Goal: Task Accomplishment & Management: Use online tool/utility

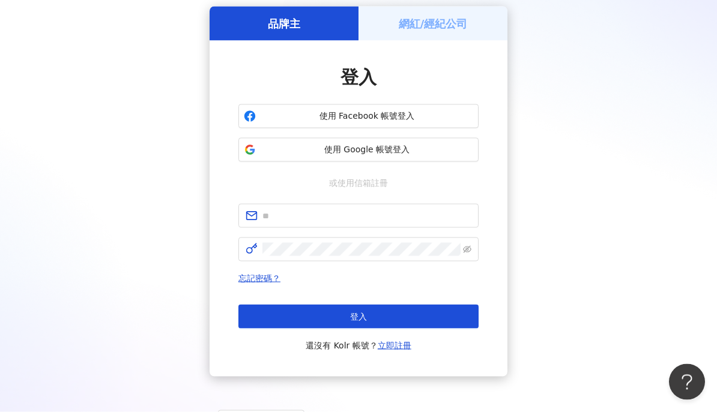
scroll to position [47, 0]
click at [446, 25] on h5 "網紅/經紀公司" at bounding box center [432, 23] width 69 height 15
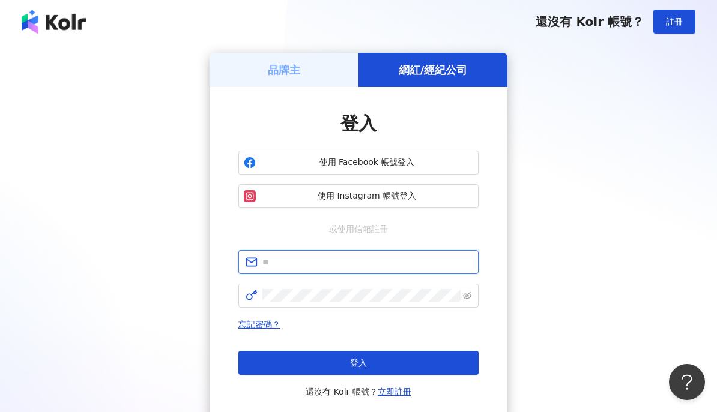
click at [340, 268] on input "text" at bounding box center [366, 262] width 209 height 13
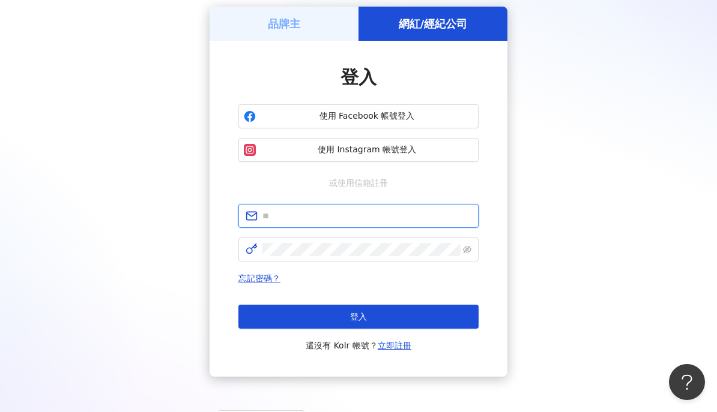
type input "**********"
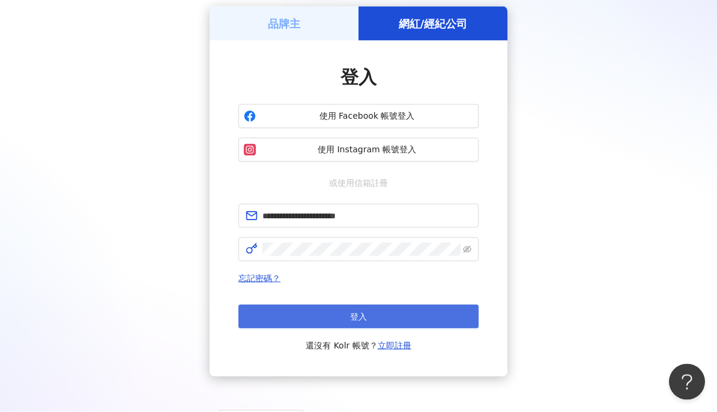
click at [421, 315] on button "登入" at bounding box center [358, 317] width 240 height 24
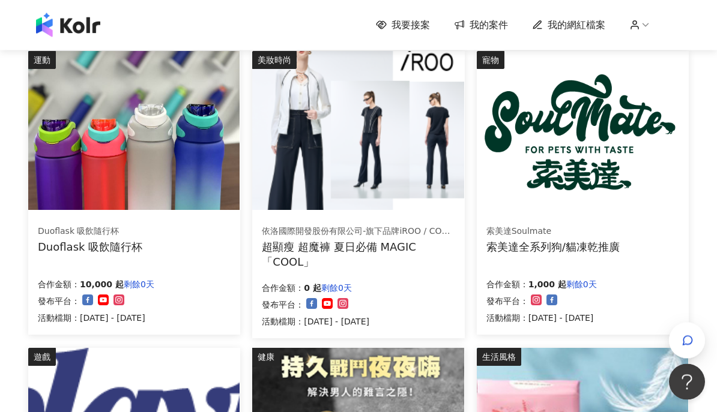
scroll to position [132, 0]
click at [183, 188] on img at bounding box center [133, 130] width 211 height 159
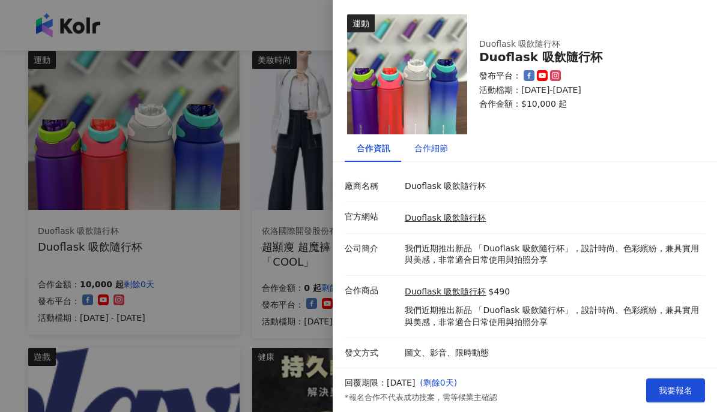
click at [437, 151] on div "合作細節" at bounding box center [431, 148] width 34 height 13
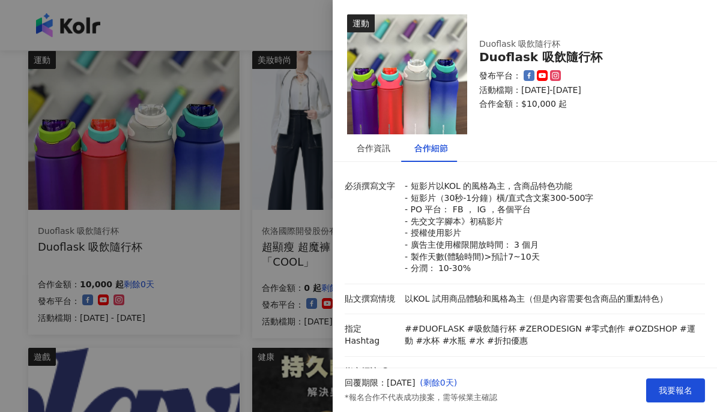
click at [196, 325] on div at bounding box center [358, 206] width 717 height 412
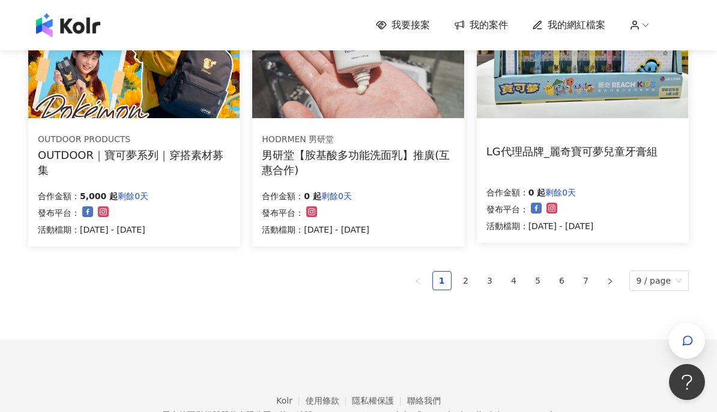
scroll to position [825, 0]
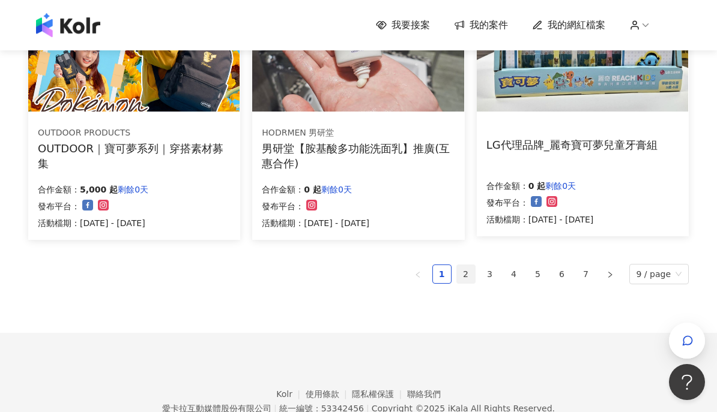
click at [468, 272] on link "2" at bounding box center [466, 274] width 18 height 18
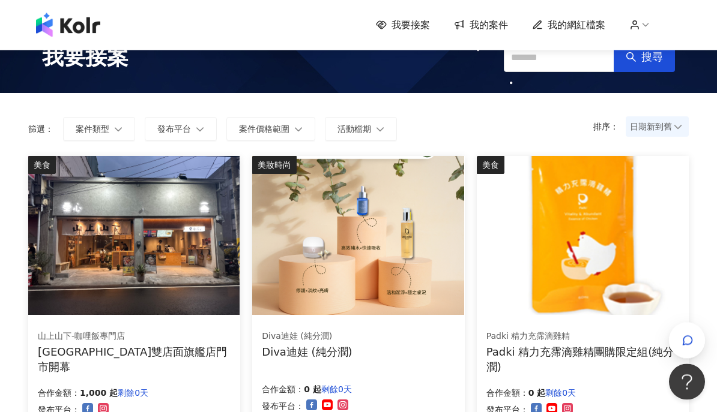
scroll to position [0, 0]
